Goal: Task Accomplishment & Management: Manage account settings

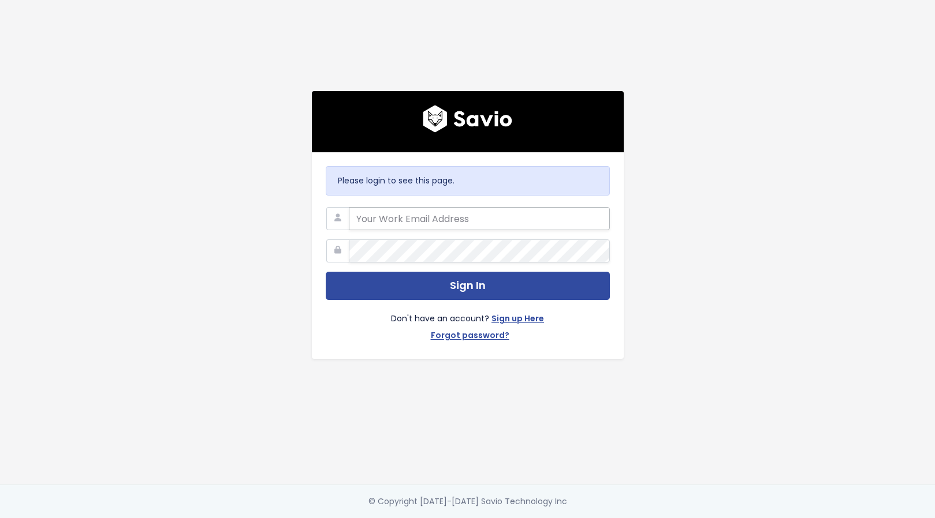
click at [397, 207] on input "email" at bounding box center [479, 218] width 261 height 23
type input "[PERSON_NAME][EMAIL_ADDRESS][PERSON_NAME][DOMAIN_NAME]"
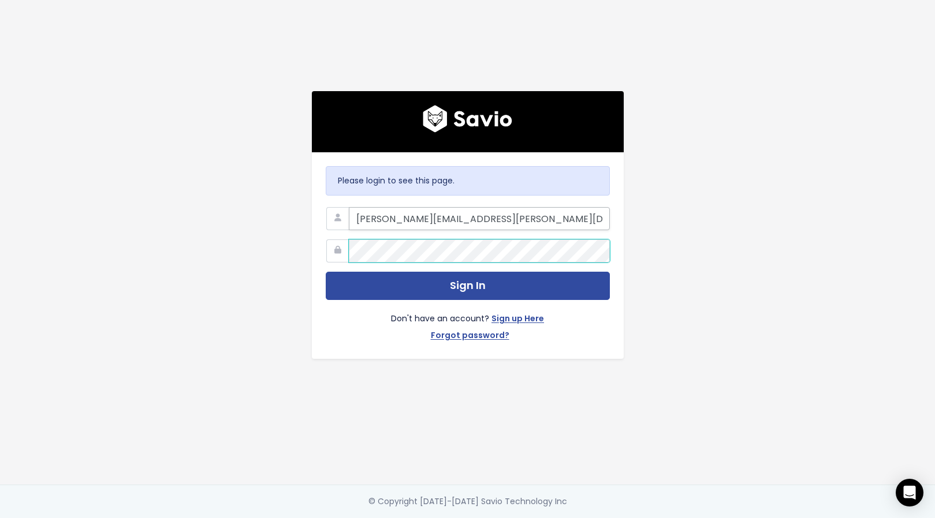
click at [326, 272] on button "Sign In" at bounding box center [468, 286] width 284 height 28
click at [303, 246] on div "Please login to see this page. alicia@marsello.com Sign In Don't have an accoun…" at bounding box center [467, 225] width 329 height 268
click at [326, 272] on button "Sign In" at bounding box center [468, 286] width 284 height 28
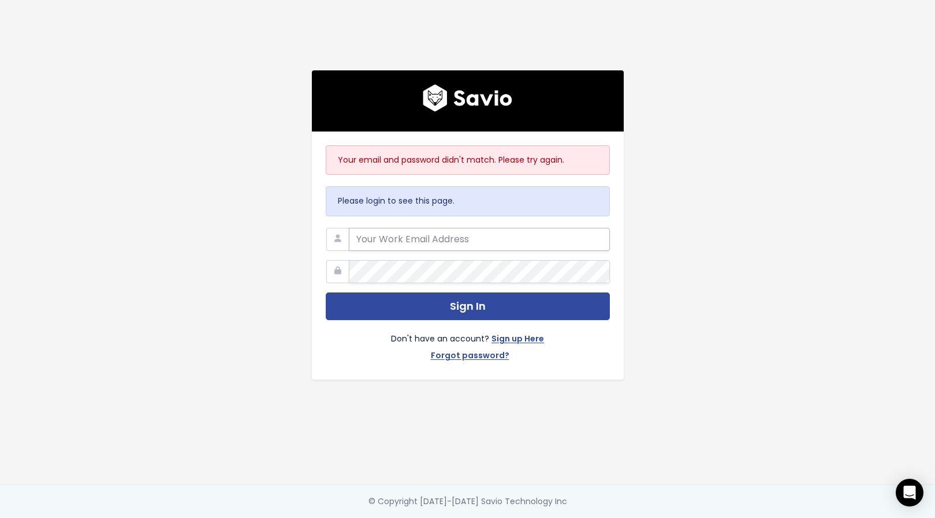
click at [398, 236] on input "email" at bounding box center [479, 239] width 261 height 23
type input "alicia@marsello.com"
click at [326, 293] on button "Sign In" at bounding box center [468, 307] width 284 height 28
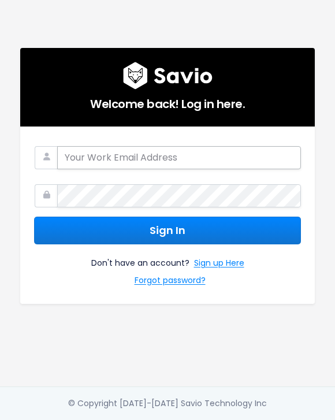
click at [118, 151] on input "email" at bounding box center [179, 157] width 244 height 23
type input "[PERSON_NAME][EMAIL_ADDRESS][PERSON_NAME][DOMAIN_NAME]"
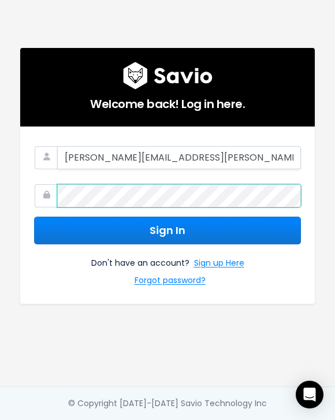
click at [34, 216] on button "Sign In" at bounding box center [167, 230] width 267 height 28
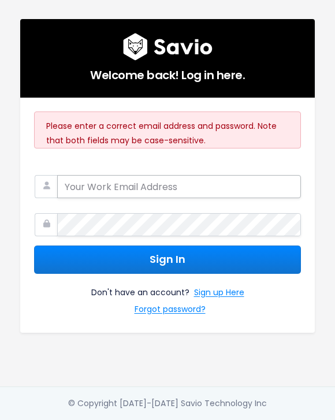
click at [85, 189] on input "email" at bounding box center [179, 186] width 244 height 23
type input "[PERSON_NAME][EMAIL_ADDRESS][PERSON_NAME][DOMAIN_NAME]"
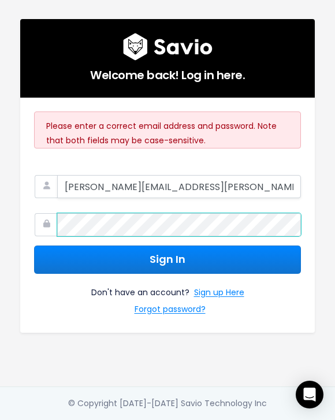
click at [34, 245] on button "Sign In" at bounding box center [167, 259] width 267 height 28
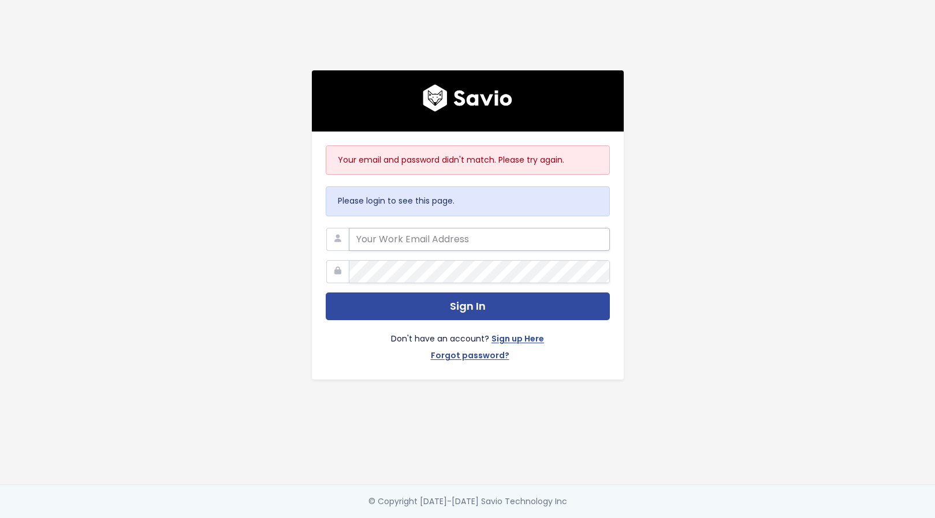
click at [420, 242] on input "email" at bounding box center [479, 239] width 261 height 23
type input "[PERSON_NAME][EMAIL_ADDRESS][PERSON_NAME][DOMAIN_NAME]"
click at [326, 293] on button "Sign In" at bounding box center [468, 307] width 284 height 28
